Goal: Transaction & Acquisition: Purchase product/service

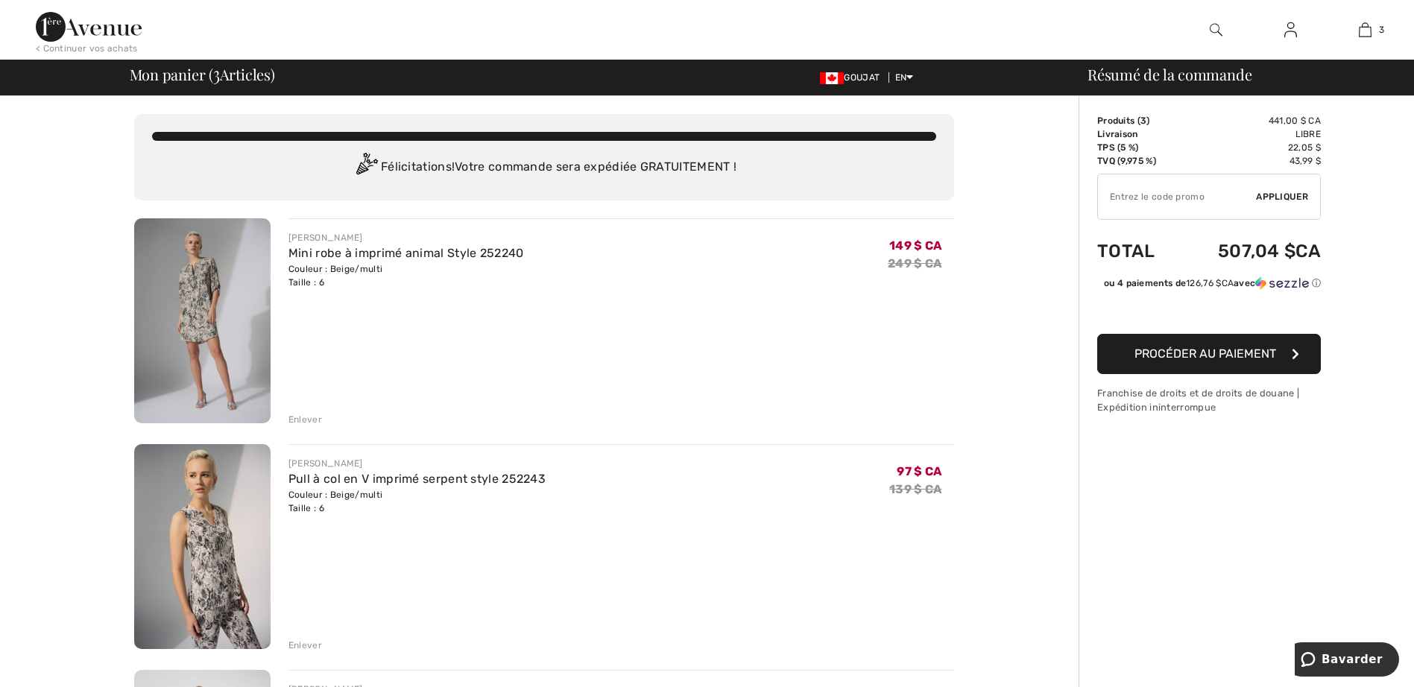
click at [1133, 202] on input "TEXT" at bounding box center [1177, 196] width 158 height 45
type input "EXTRA15"
click at [1274, 193] on span "Appliquer" at bounding box center [1282, 196] width 52 height 13
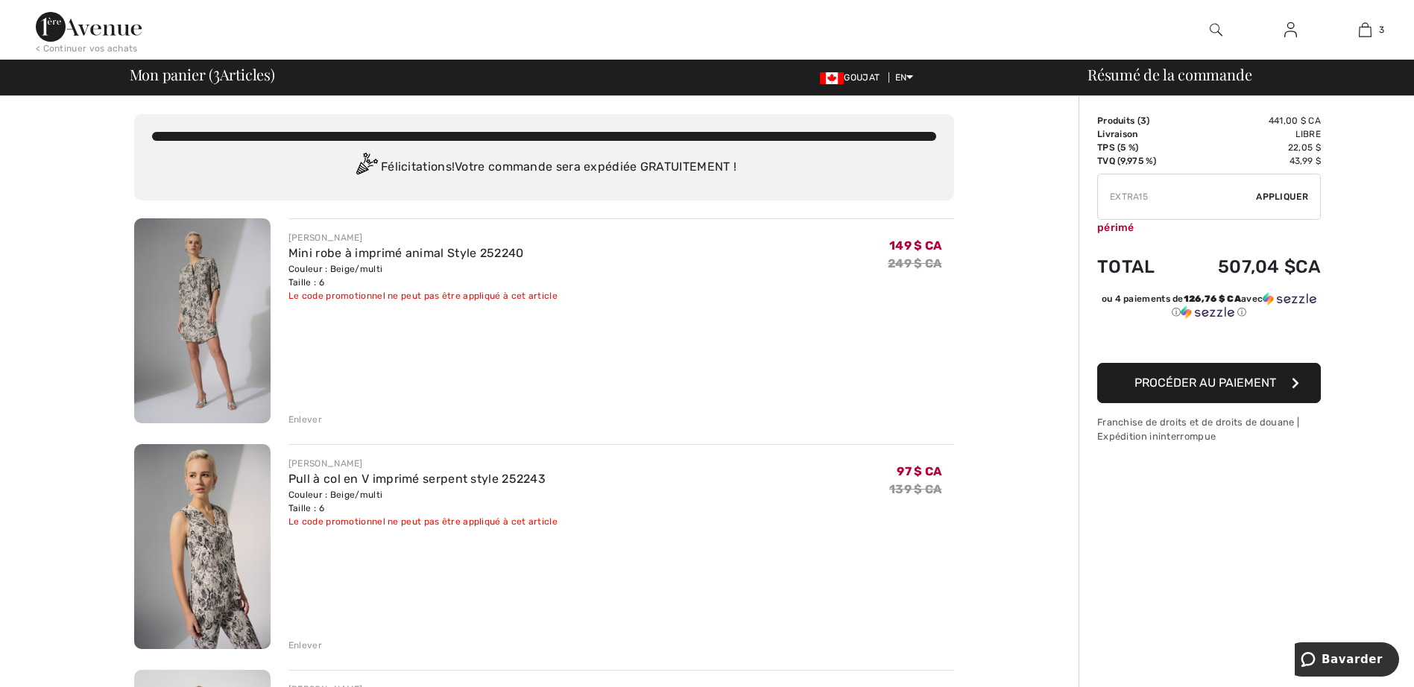
click at [51, 20] on img at bounding box center [89, 27] width 106 height 30
click at [49, 22] on img at bounding box center [89, 27] width 106 height 30
